Goal: Transaction & Acquisition: Purchase product/service

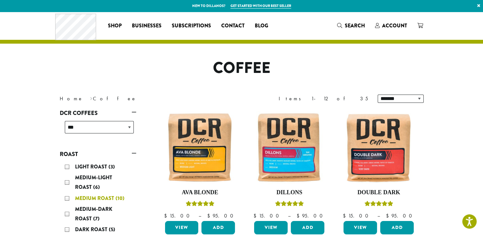
click at [67, 198] on div "Medium Roast (10)" at bounding box center [99, 199] width 69 height 10
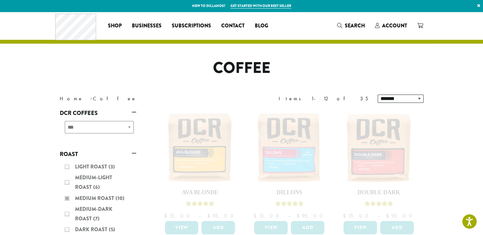
click at [66, 215] on div "Light Roast (3) Medium-Light Roast (6) Medium Roast (10) Medium-Dark Roast (7) …" at bounding box center [98, 204] width 77 height 88
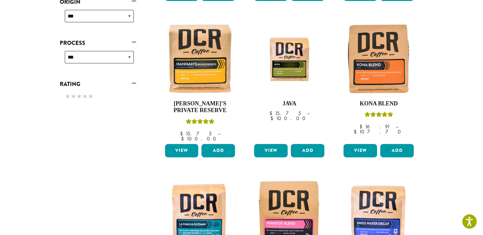
scroll to position [226, 0]
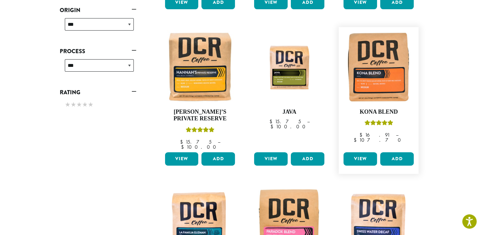
click at [365, 153] on link "View" at bounding box center [360, 159] width 34 height 13
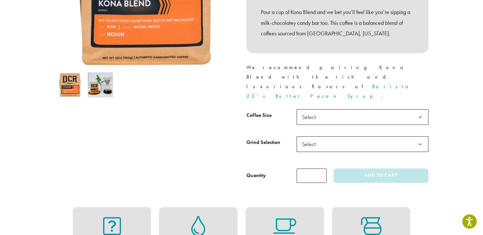
scroll to position [166, 0]
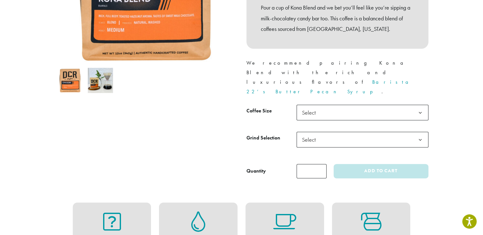
click at [421, 105] on b at bounding box center [420, 113] width 16 height 16
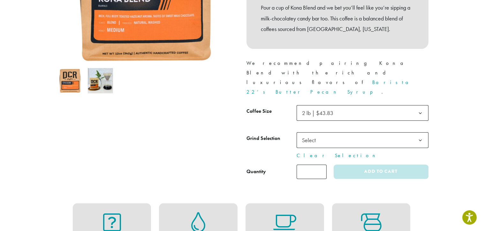
click at [418, 132] on b at bounding box center [420, 140] width 16 height 16
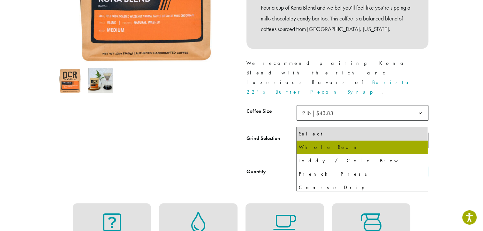
select select "**********"
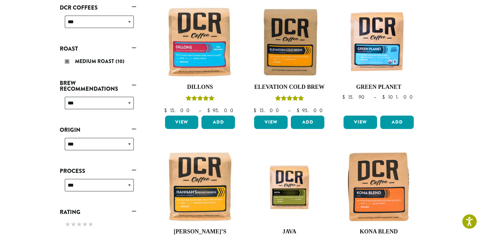
scroll to position [103, 0]
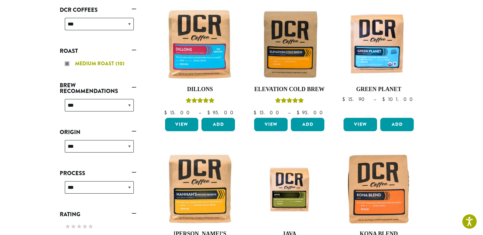
click at [67, 64] on div "Medium Roast (10)" at bounding box center [99, 64] width 69 height 10
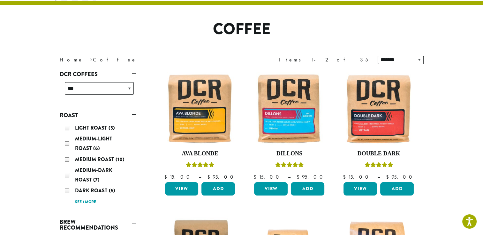
scroll to position [39, 0]
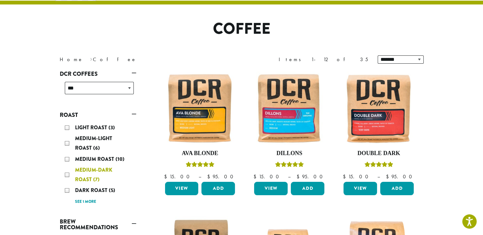
click at [67, 175] on div "Medium-Dark Roast (7)" at bounding box center [99, 175] width 69 height 19
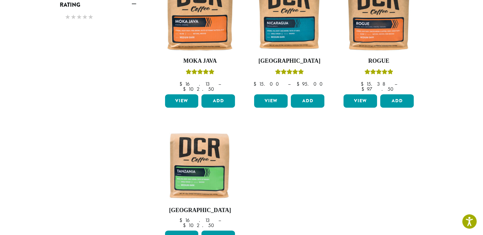
scroll to position [295, 0]
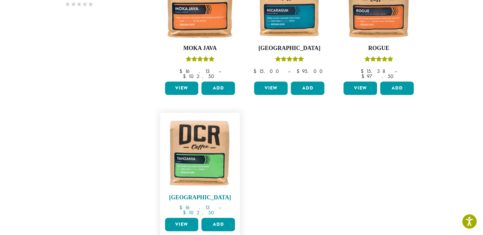
click at [213, 164] on img at bounding box center [199, 152] width 73 height 73
